Goal: Task Accomplishment & Management: Complete application form

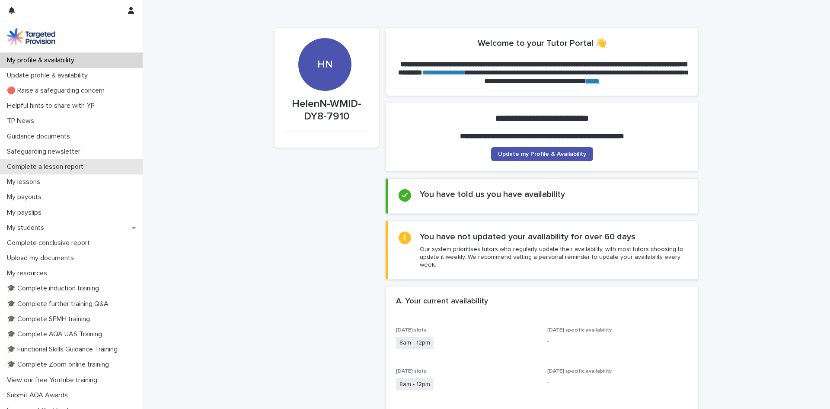
click at [48, 167] on p "Complete a lesson report" at bounding box center [46, 167] width 87 height 8
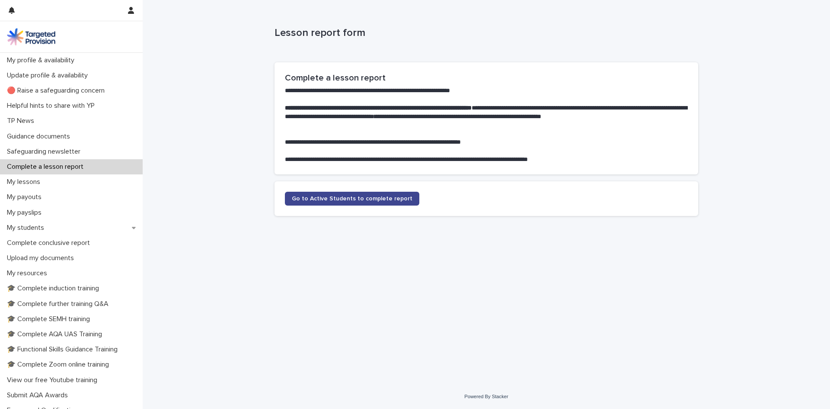
click at [336, 195] on span "Go to Active Students to complete report" at bounding box center [352, 198] width 121 height 6
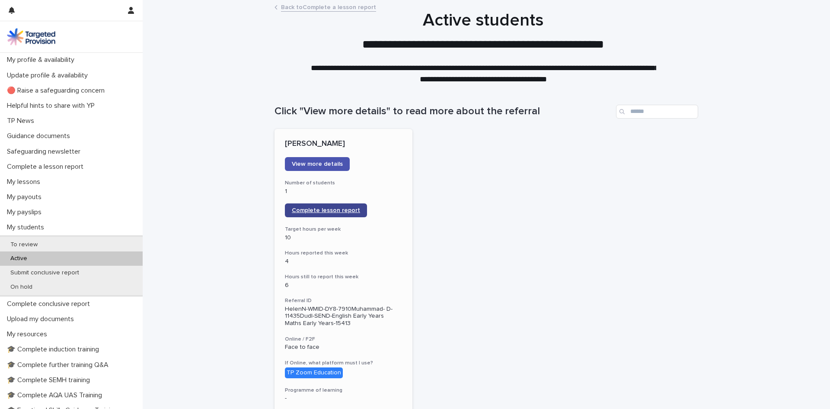
click at [326, 211] on span "Complete lesson report" at bounding box center [326, 210] width 68 height 6
